Goal: Find specific page/section: Find specific page/section

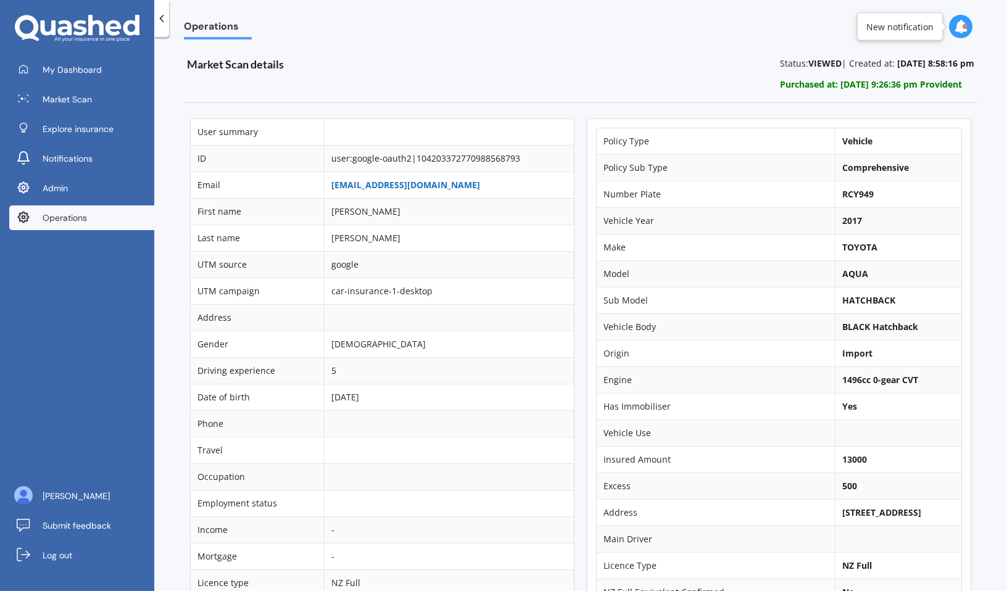
click at [351, 184] on link "[EMAIL_ADDRESS][DOMAIN_NAME]" at bounding box center [405, 185] width 149 height 12
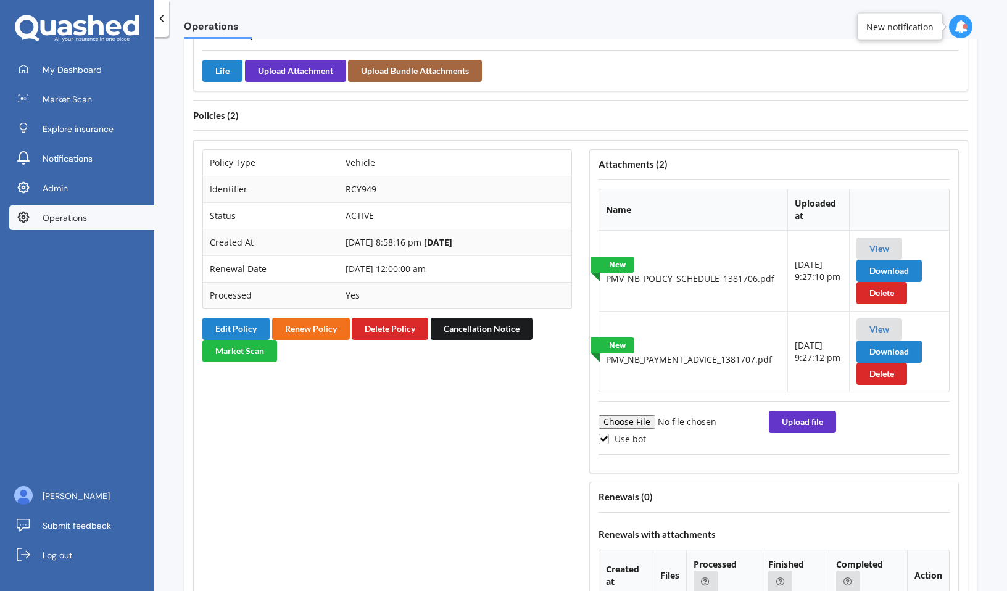
scroll to position [836, 0]
